Goal: Navigation & Orientation: Understand site structure

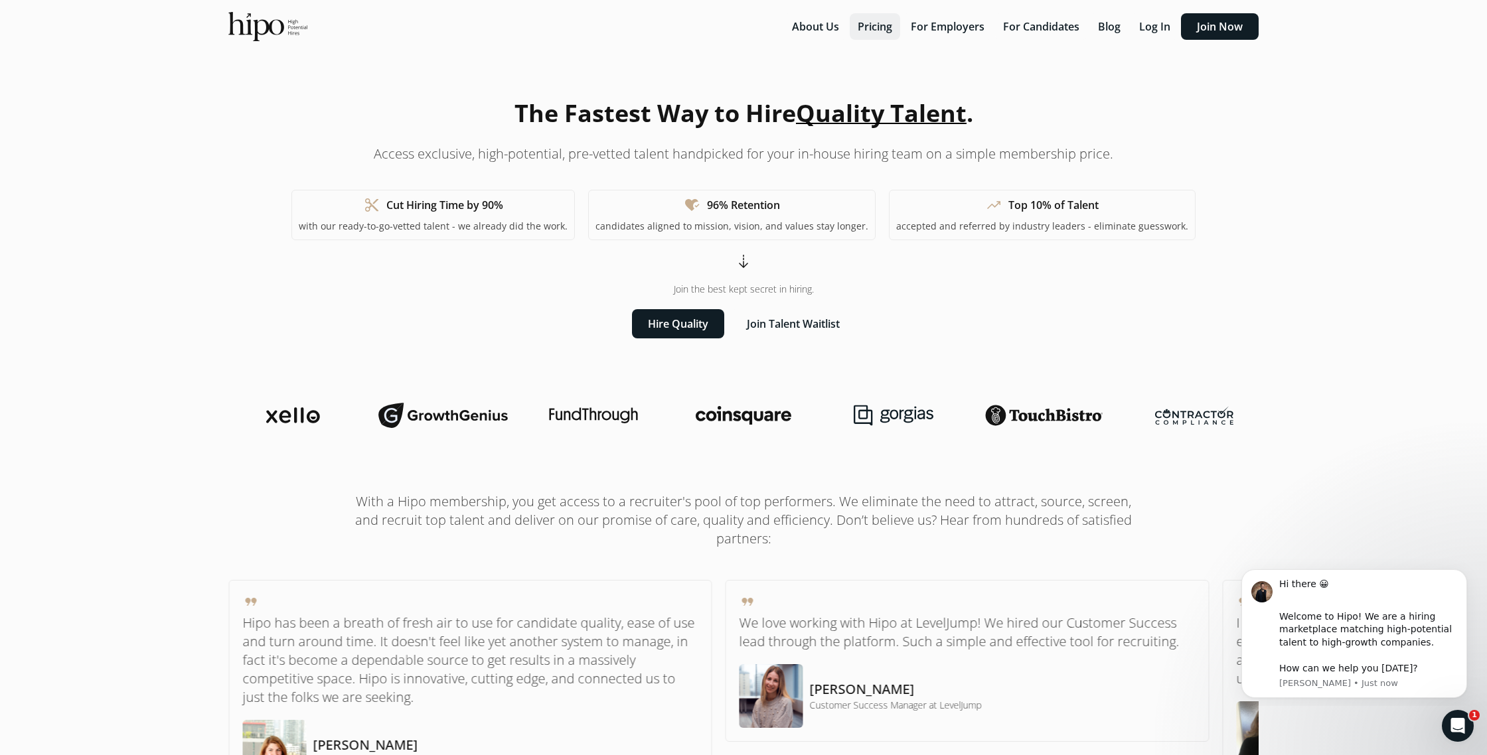
click at [867, 32] on button "Pricing" at bounding box center [875, 26] width 50 height 27
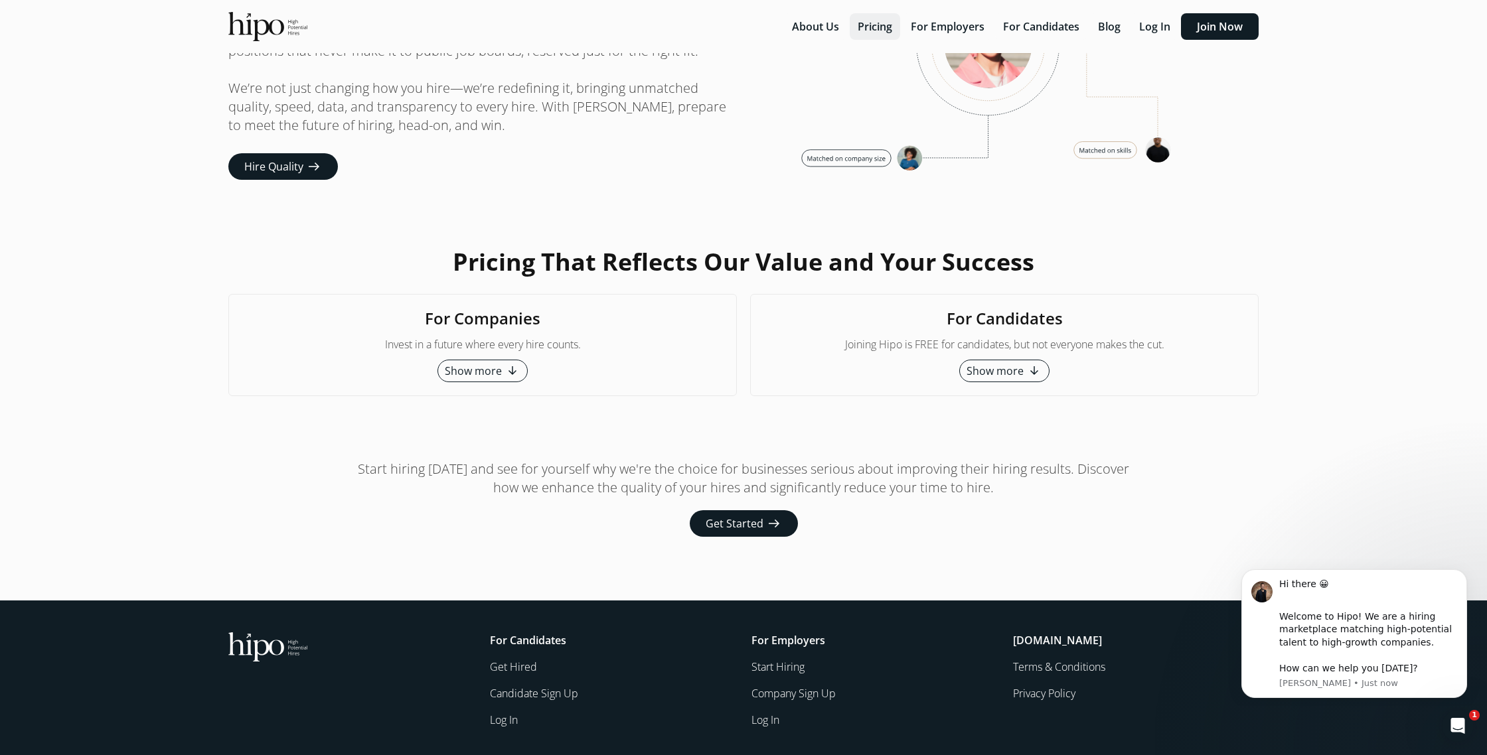
scroll to position [3086, 0]
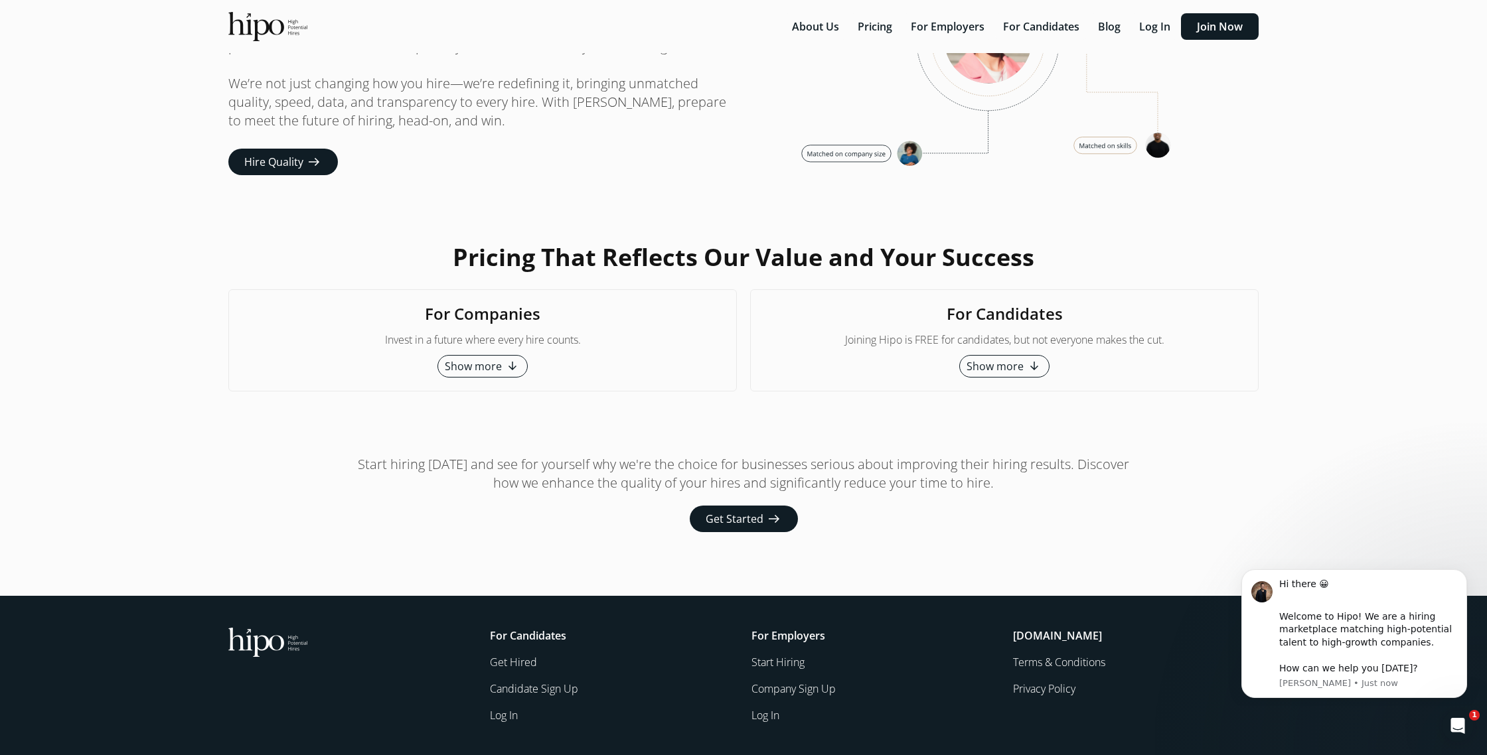
click at [499, 374] on span "Show more" at bounding box center [473, 366] width 57 height 16
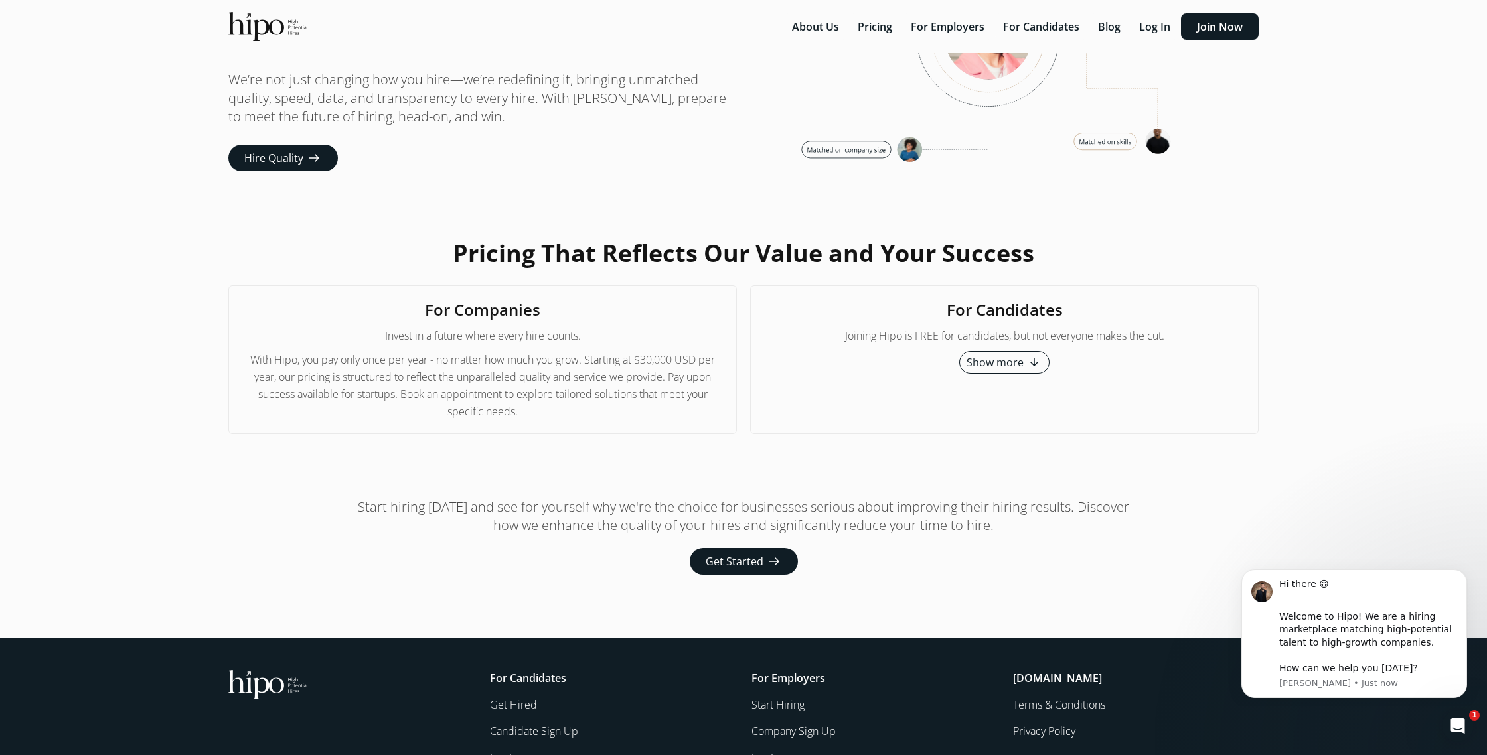
click at [981, 370] on span "Show more" at bounding box center [995, 362] width 57 height 16
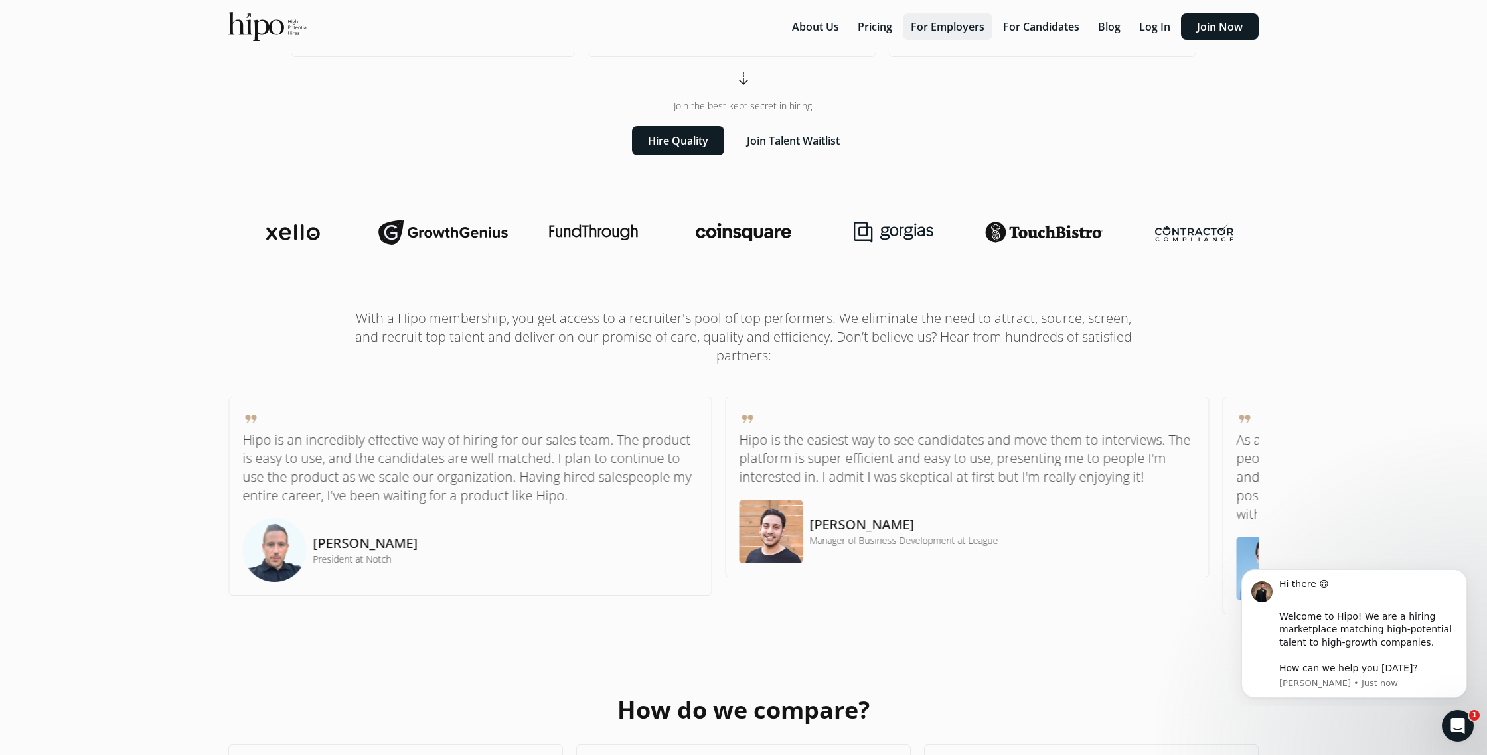
scroll to position [0, 0]
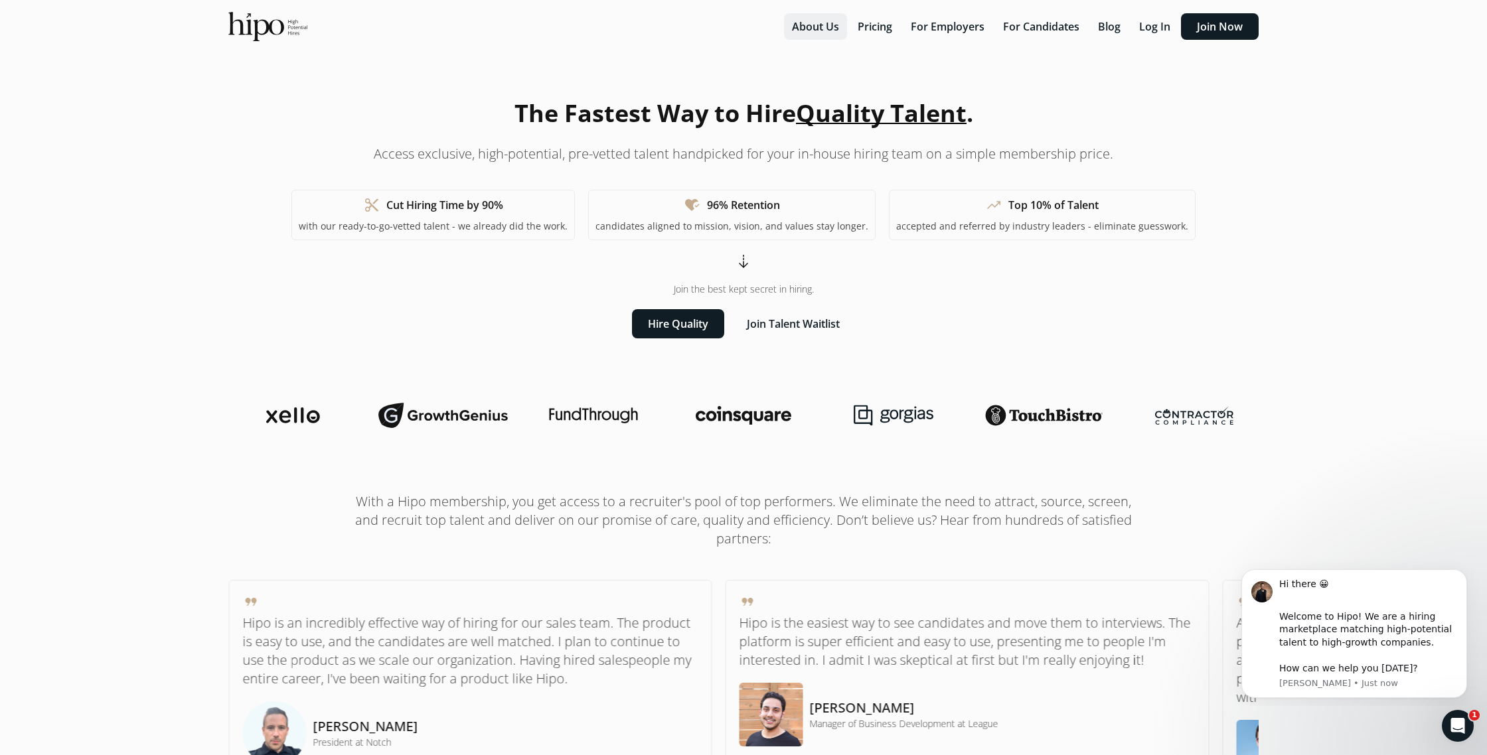
click at [819, 34] on button "About Us" at bounding box center [815, 26] width 63 height 27
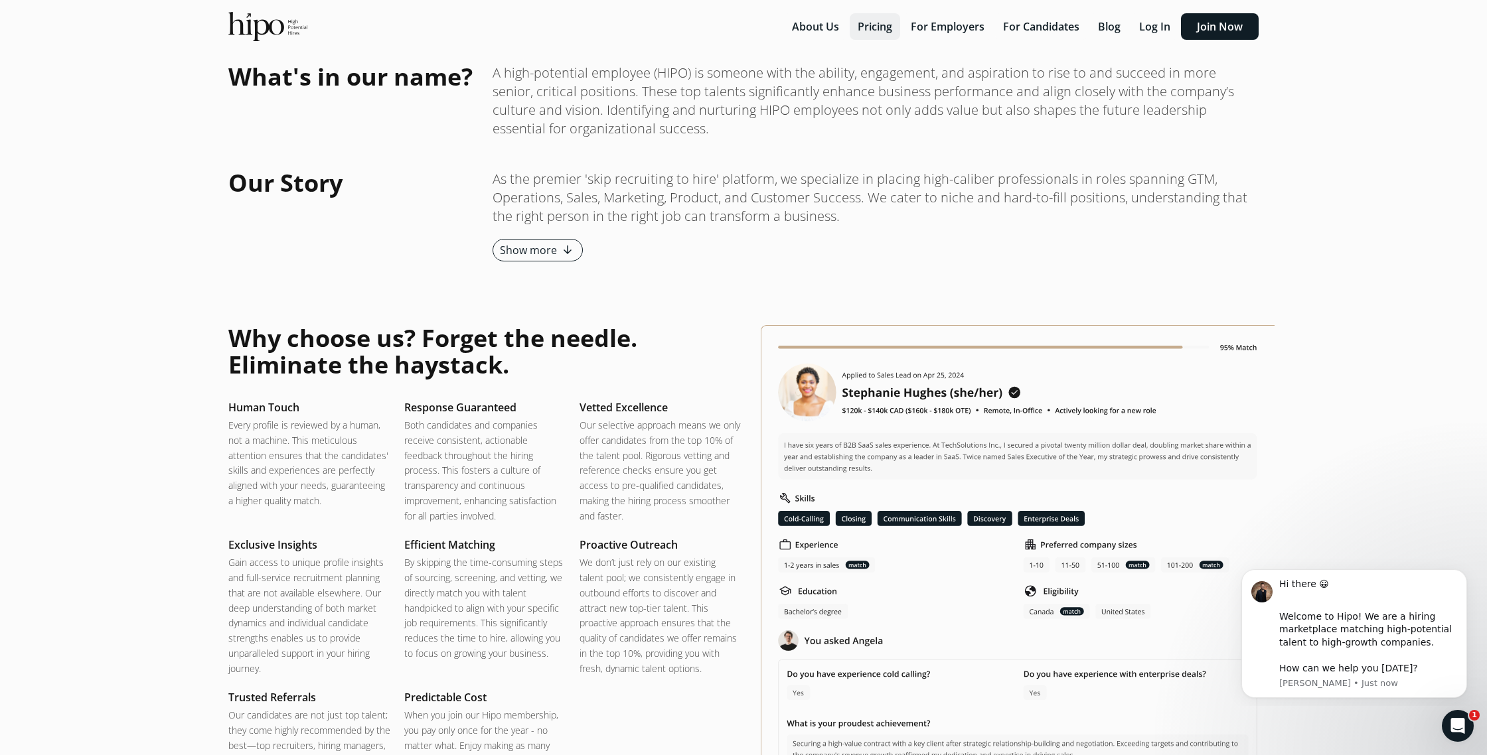
click at [860, 29] on button "Pricing" at bounding box center [875, 26] width 50 height 27
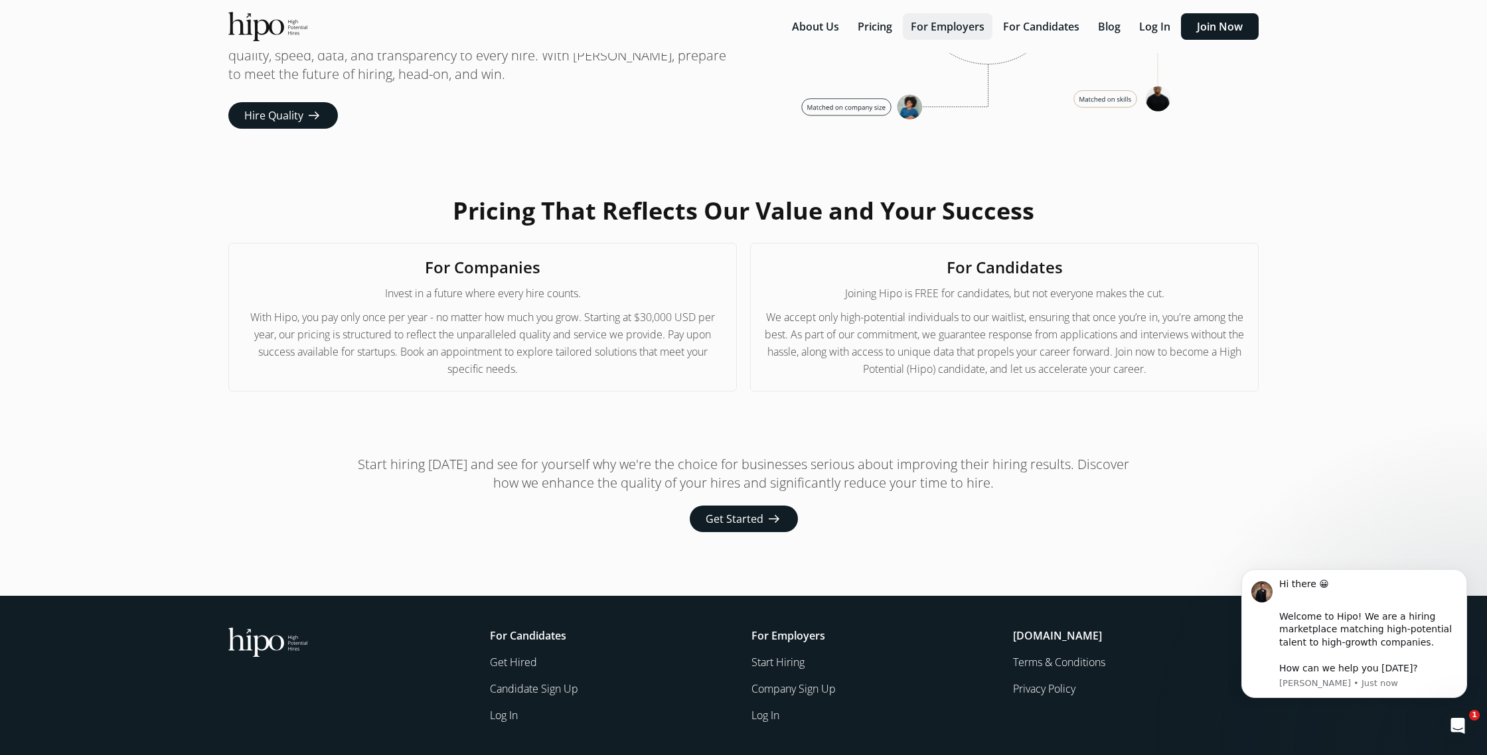
scroll to position [3144, 0]
click at [922, 19] on button "For Employers" at bounding box center [948, 26] width 90 height 27
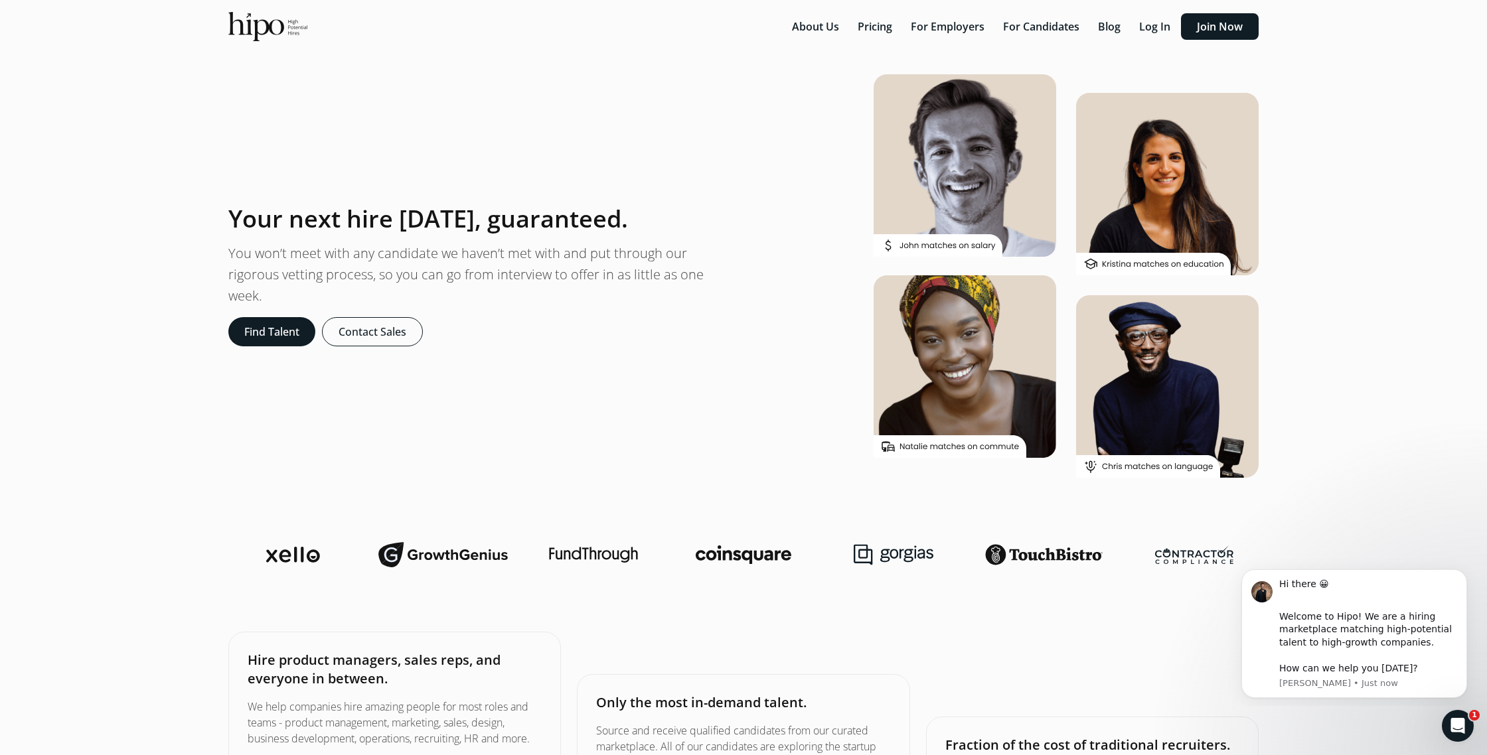
click at [295, 30] on img at bounding box center [267, 26] width 79 height 29
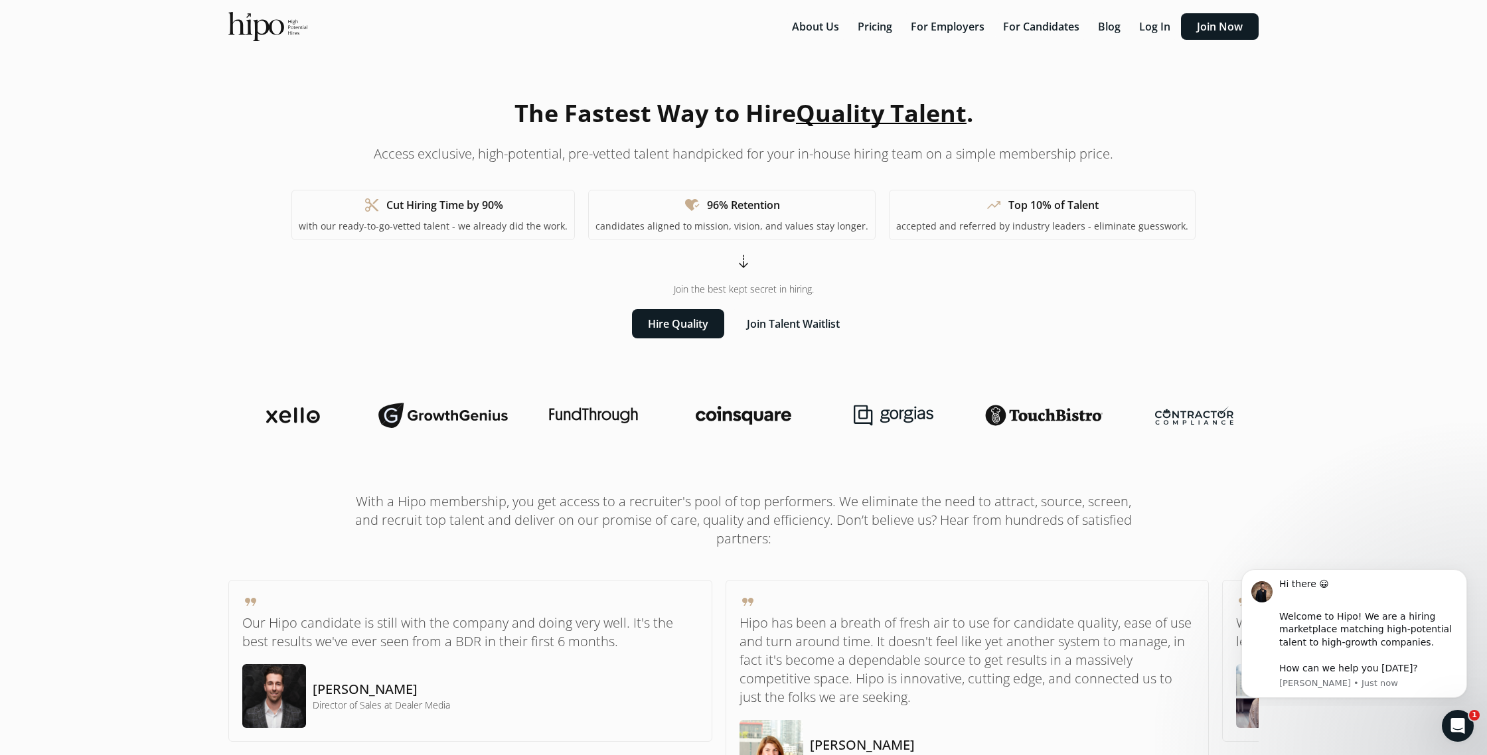
click at [868, 119] on span "Quality Talent" at bounding box center [881, 113] width 171 height 33
